Goal: Transaction & Acquisition: Purchase product/service

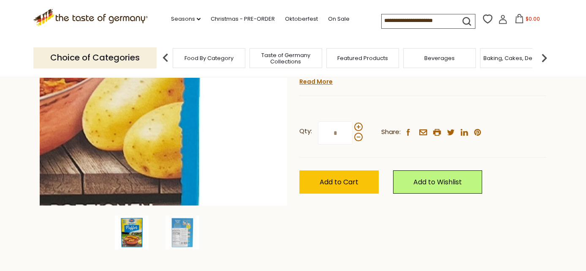
scroll to position [211, 0]
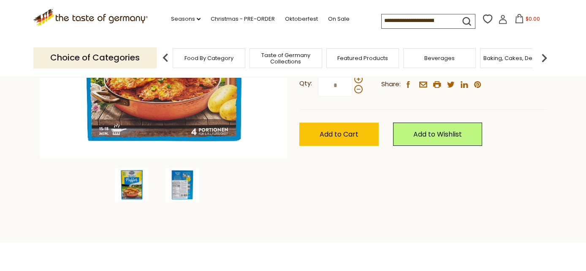
click at [179, 185] on img at bounding box center [183, 185] width 34 height 34
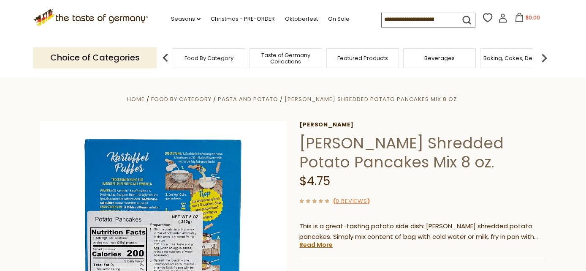
scroll to position [127, 0]
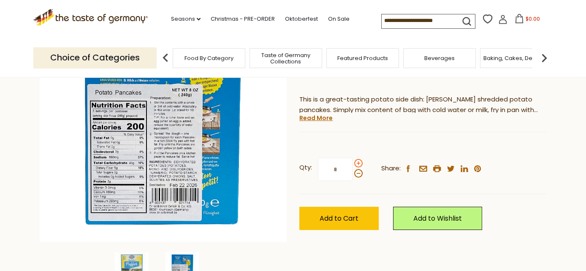
click at [359, 162] on span at bounding box center [358, 163] width 8 height 8
click at [353, 162] on input "*" at bounding box center [335, 169] width 35 height 23
click at [358, 174] on span at bounding box center [358, 173] width 8 height 8
click at [353, 174] on input "*" at bounding box center [335, 169] width 35 height 23
click at [358, 162] on span at bounding box center [358, 163] width 8 height 8
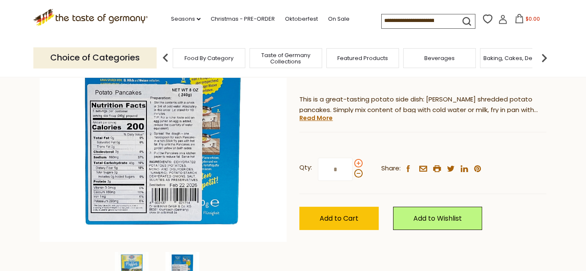
click at [353, 162] on input "*" at bounding box center [335, 169] width 35 height 23
click at [358, 161] on span at bounding box center [358, 163] width 8 height 8
click at [353, 161] on input "*" at bounding box center [335, 169] width 35 height 23
click at [356, 173] on span at bounding box center [358, 173] width 8 height 8
click at [353, 173] on input "*" at bounding box center [335, 169] width 35 height 23
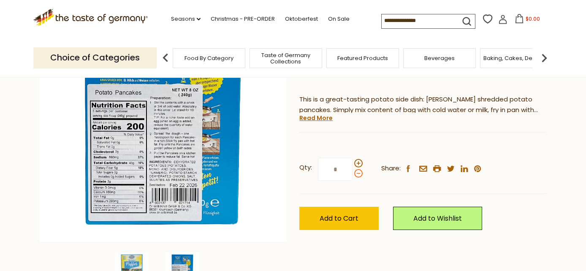
type input "*"
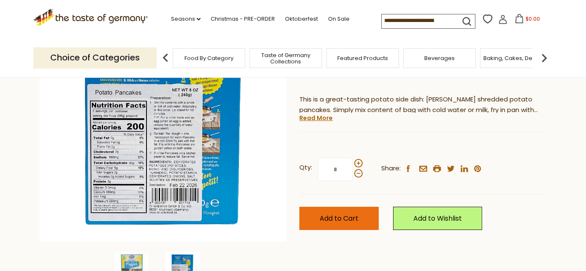
click at [339, 215] on span "Add to Cart" at bounding box center [339, 218] width 39 height 10
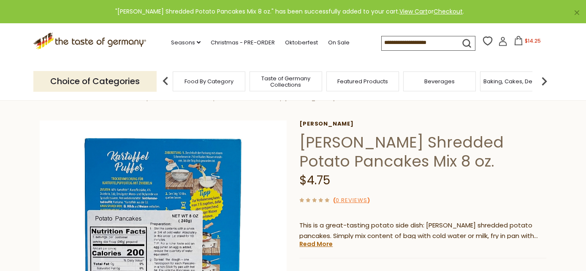
scroll to position [0, 0]
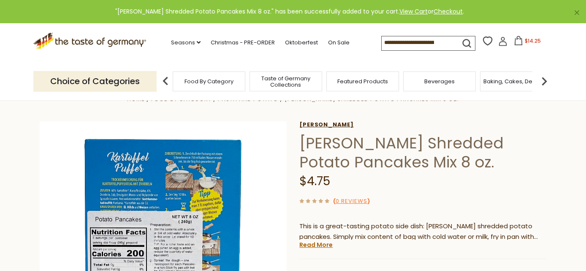
click at [320, 123] on link "[PERSON_NAME]" at bounding box center [422, 124] width 247 height 7
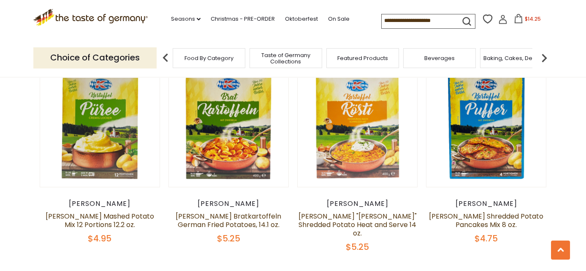
scroll to position [296, 0]
click at [354, 217] on link "[PERSON_NAME] "[PERSON_NAME]" Shredded Potato Heat and Serve 14 oz." at bounding box center [358, 224] width 118 height 27
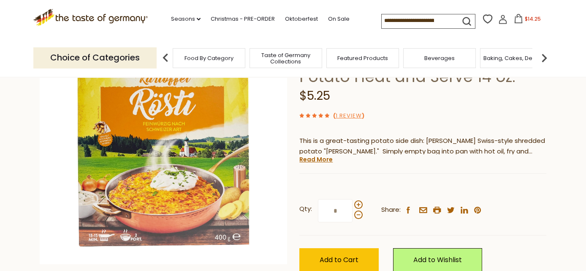
scroll to position [84, 0]
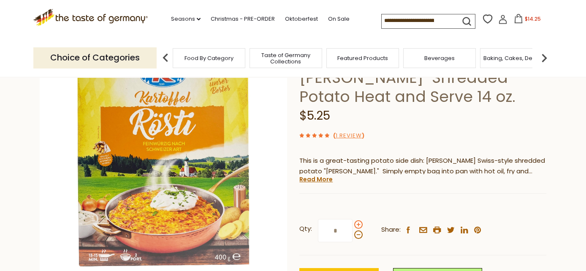
click at [358, 220] on span at bounding box center [358, 224] width 8 height 8
click at [353, 219] on input "*" at bounding box center [335, 230] width 35 height 23
type input "*"
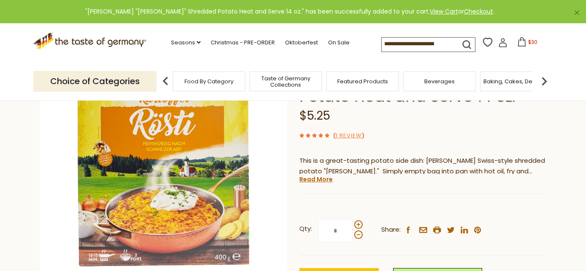
click at [520, 44] on icon at bounding box center [521, 41] width 9 height 9
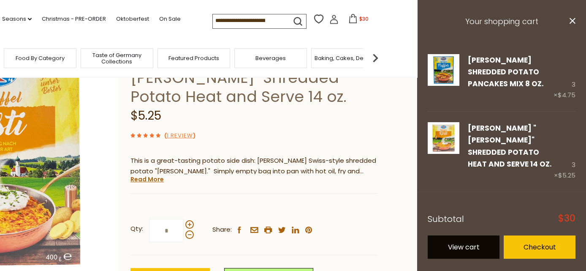
click at [465, 236] on link "View cart" at bounding box center [464, 246] width 72 height 23
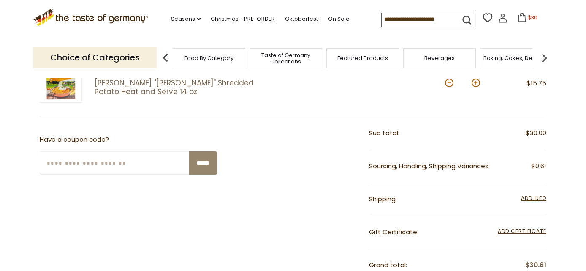
scroll to position [253, 0]
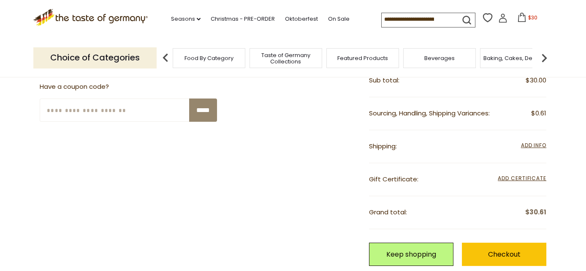
click at [534, 145] on span "Add Info" at bounding box center [533, 144] width 25 height 7
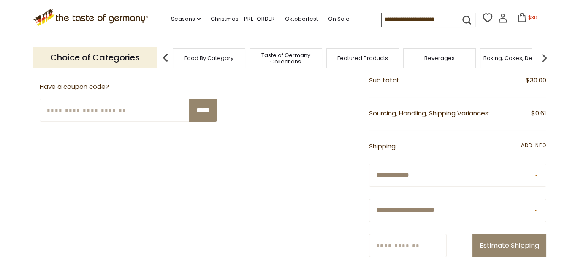
click at [405, 207] on select "**********" at bounding box center [457, 210] width 177 height 23
select select "**"
click at [369, 199] on select "**********" at bounding box center [457, 210] width 177 height 23
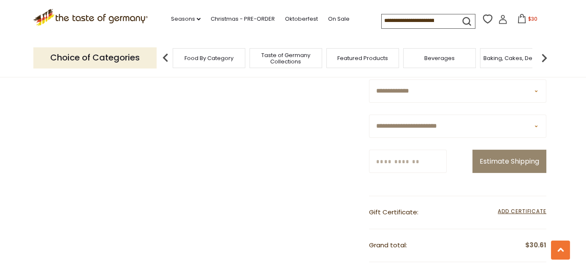
click at [403, 160] on input "Zip/Postcode" at bounding box center [408, 161] width 78 height 23
type input "*****"
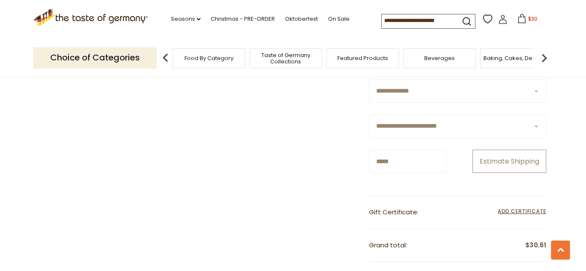
click at [519, 162] on button "Estimate Shipping" at bounding box center [510, 161] width 74 height 23
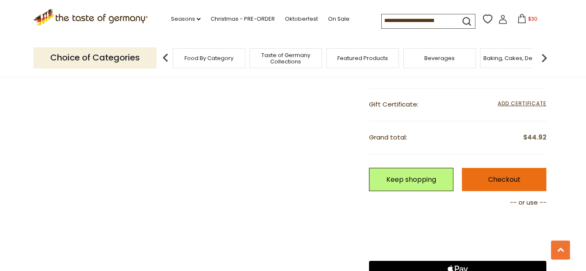
click at [510, 180] on link "Checkout" at bounding box center [504, 179] width 84 height 23
